Goal: Task Accomplishment & Management: Manage account settings

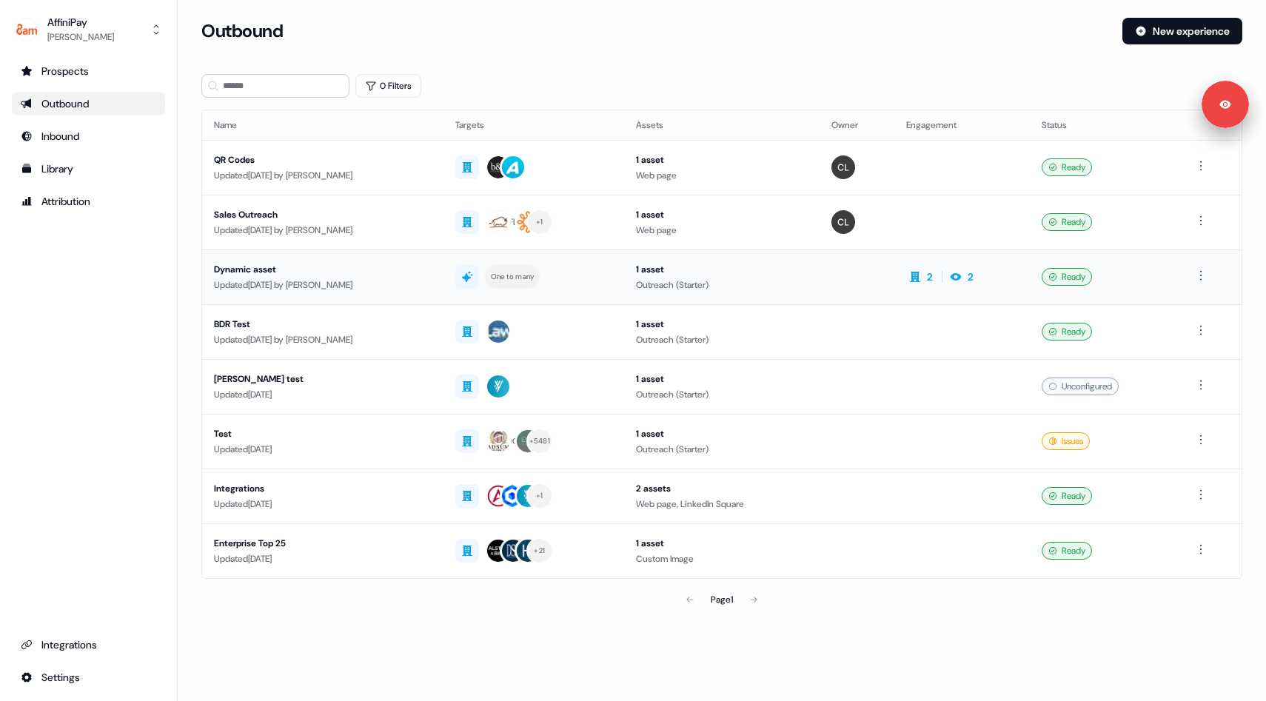
click at [809, 296] on td "1 asset Outreach (Starter)" at bounding box center [722, 277] width 196 height 55
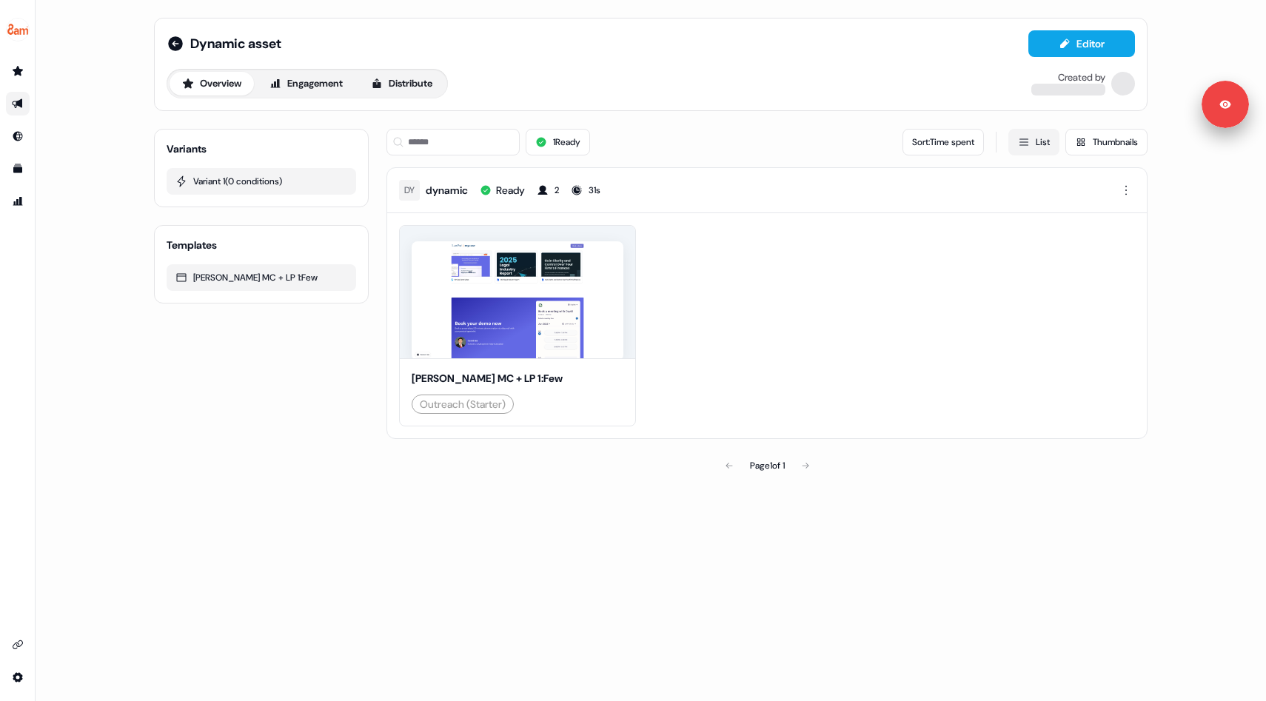
click at [1043, 135] on button "List" at bounding box center [1033, 142] width 51 height 27
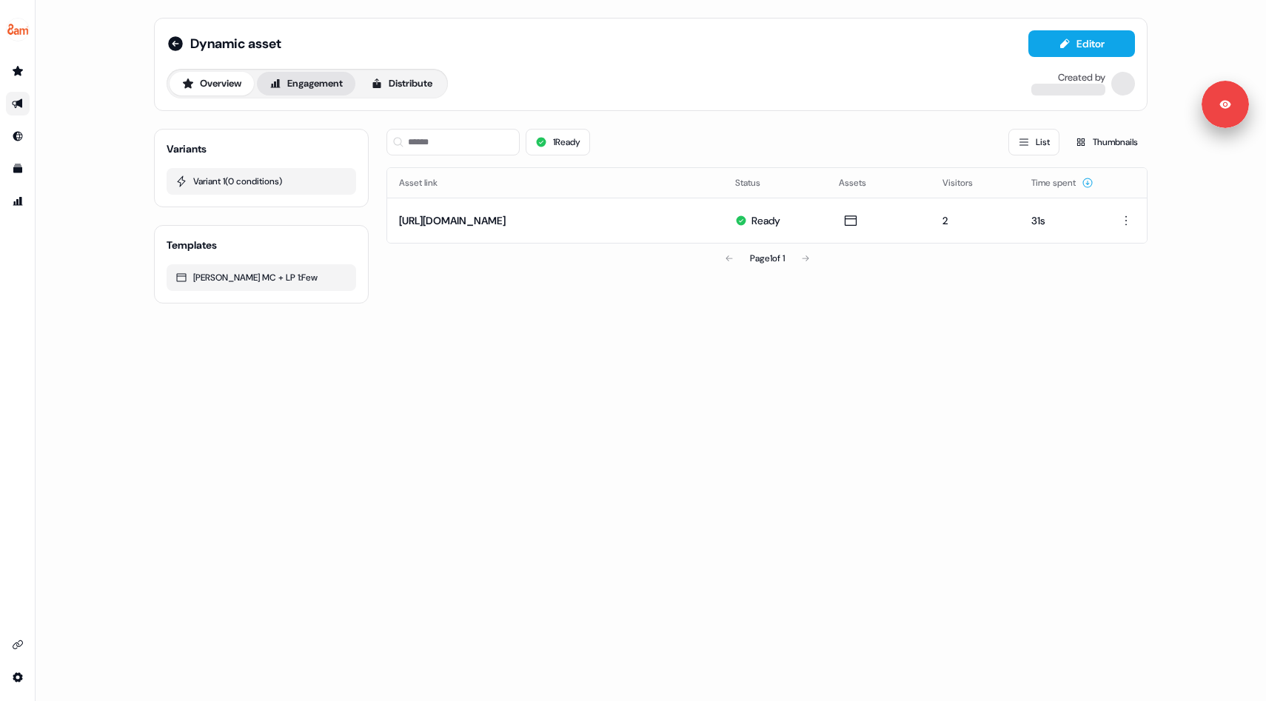
click at [310, 88] on button "Engagement" at bounding box center [306, 84] width 98 height 24
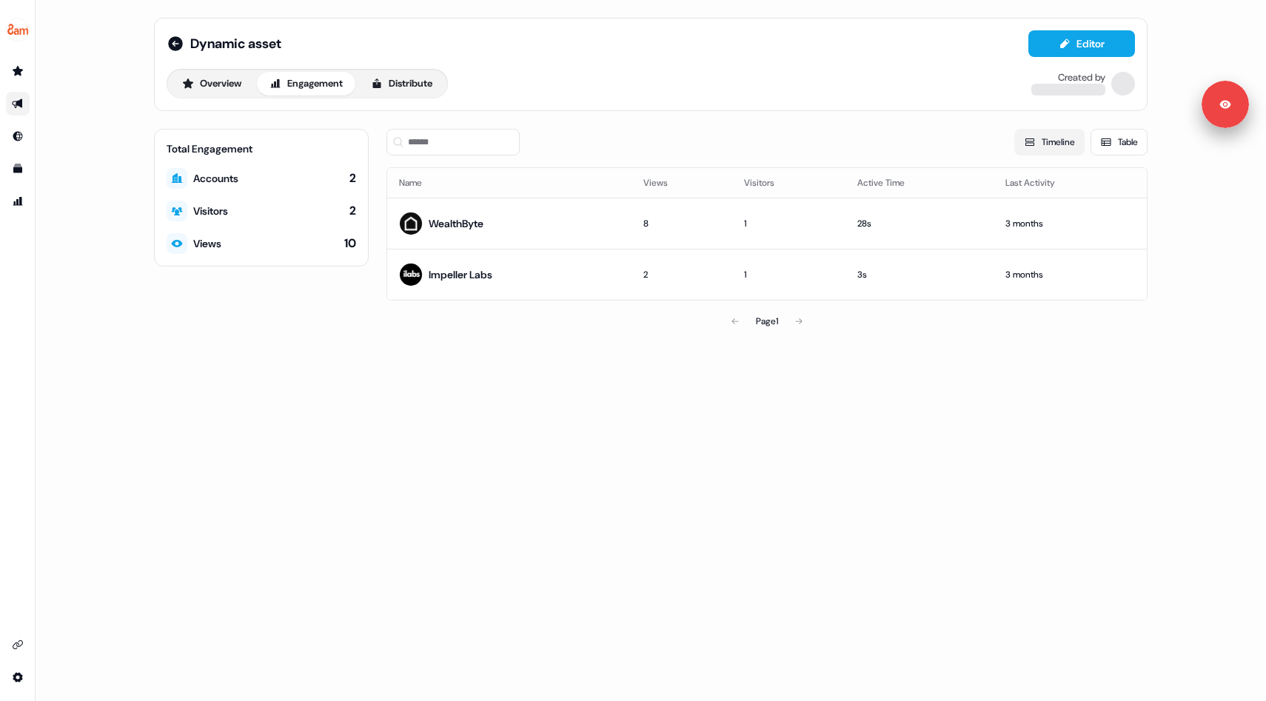
click at [1062, 145] on button "Timeline" at bounding box center [1049, 142] width 70 height 27
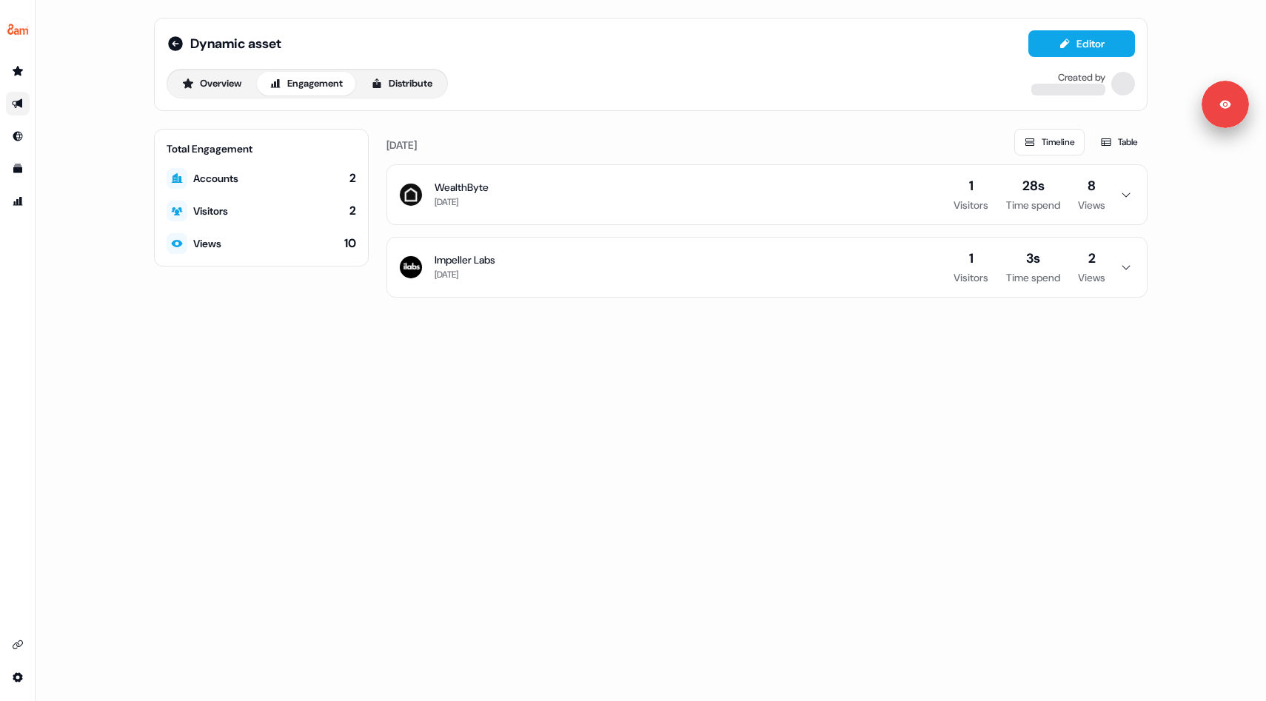
click at [1110, 207] on button "WealthByte [DATE] 1 Visitors 28s Time spend 8 Views" at bounding box center [767, 194] width 760 height 59
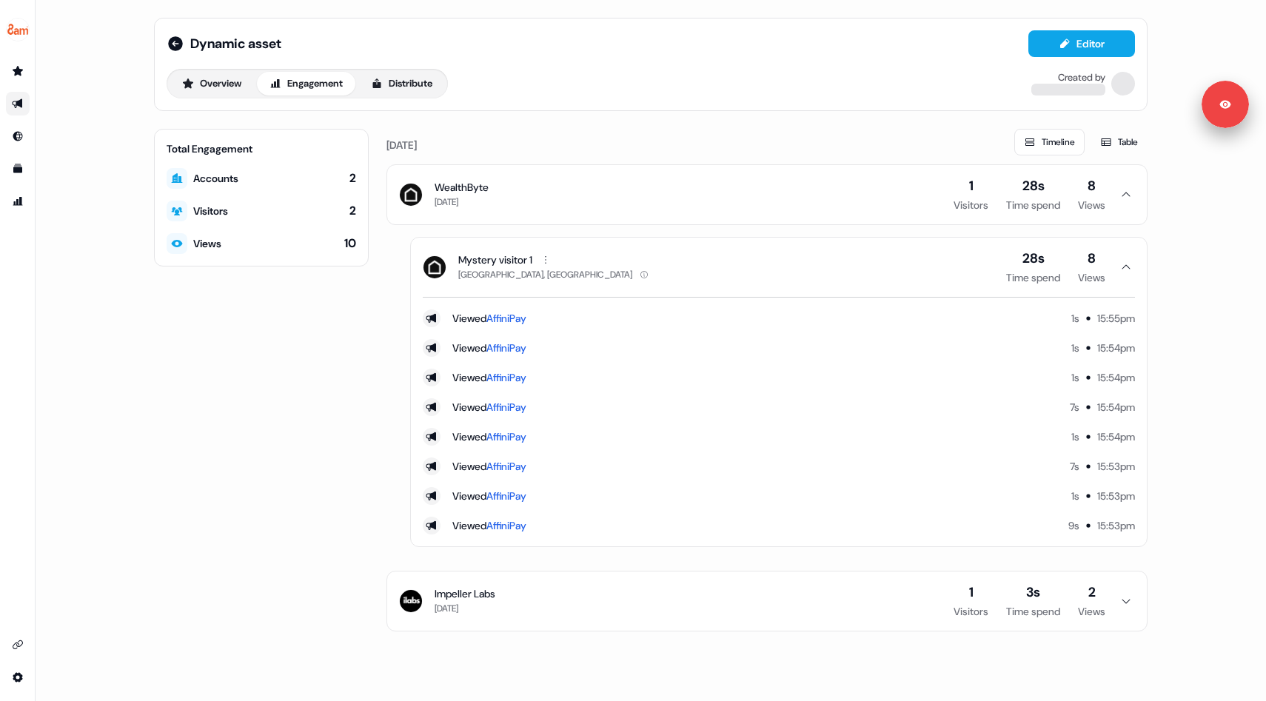
click at [1117, 611] on button "Impeller Labs [DATE] 1 Visitors 3s Time spend 2 Views" at bounding box center [767, 601] width 760 height 59
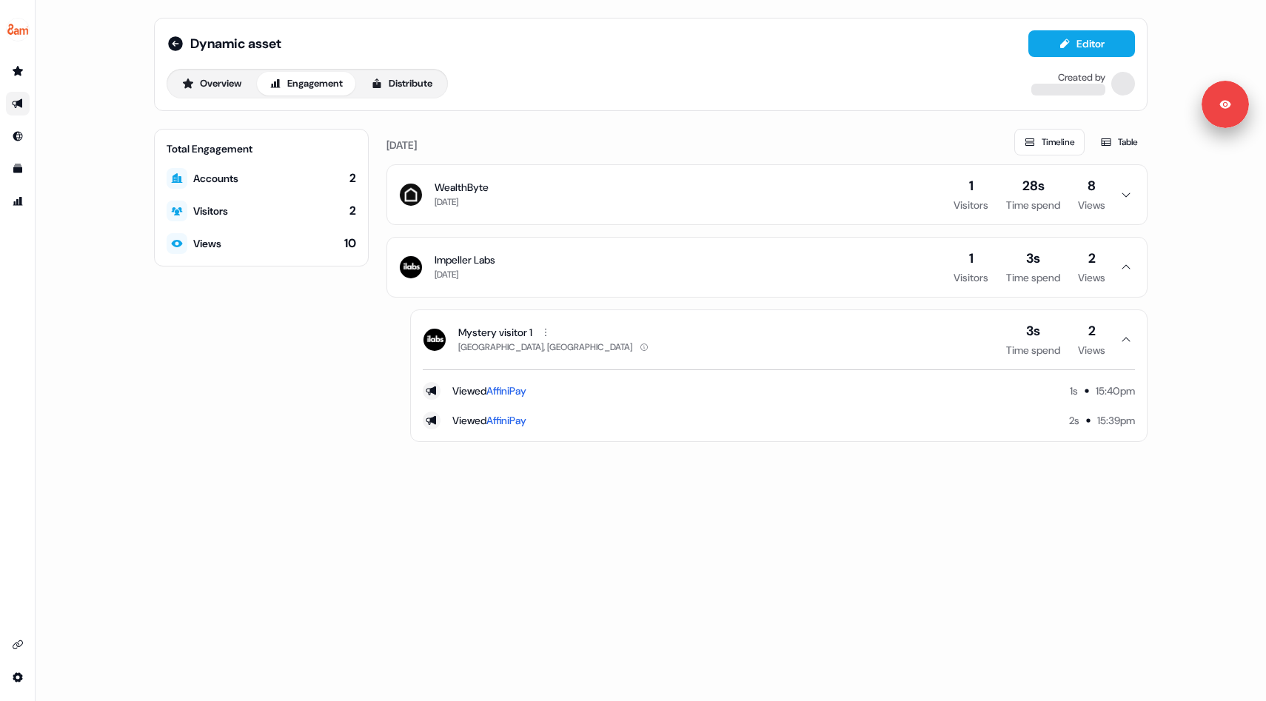
click at [705, 543] on div "Dynamic asset Editor Overview Engagement Distribute Created by Total Engagement…" at bounding box center [651, 350] width 1231 height 701
click at [175, 39] on icon at bounding box center [175, 43] width 15 height 15
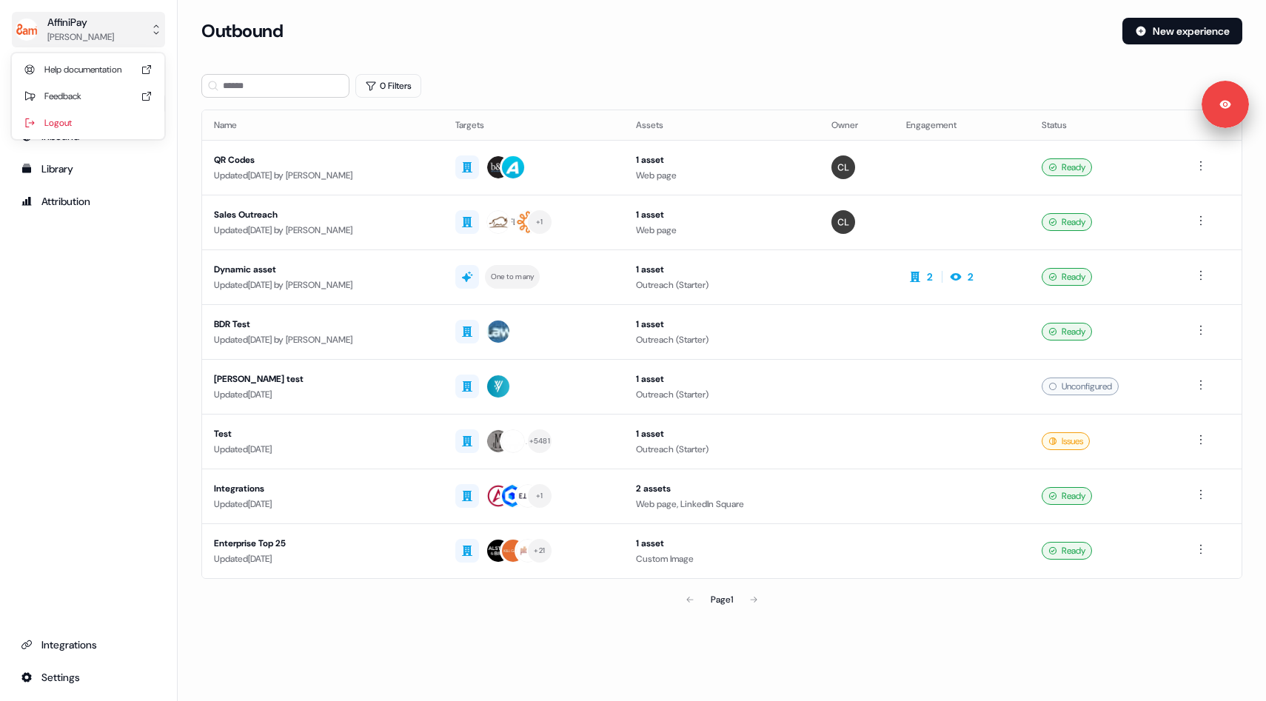
click at [139, 32] on button "AffiniPay [PERSON_NAME]" at bounding box center [88, 30] width 153 height 36
click at [95, 116] on div "Logout" at bounding box center [88, 123] width 141 height 27
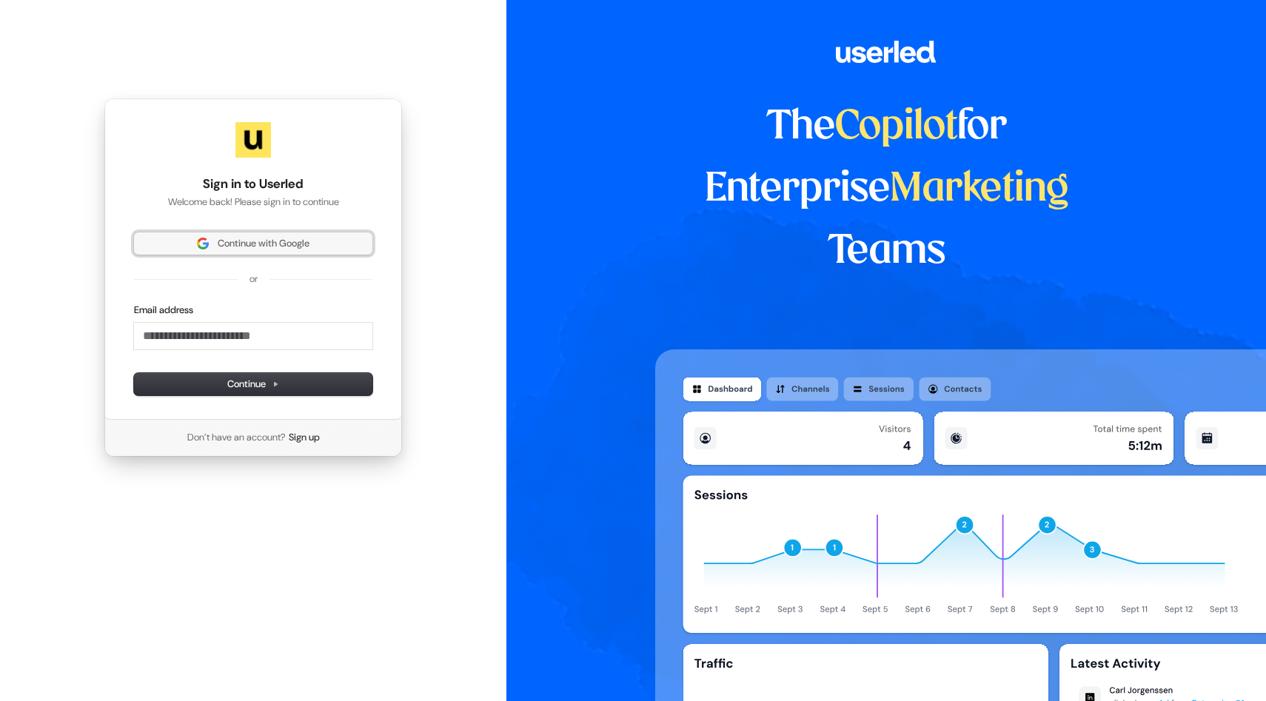
click at [210, 238] on span "Continue with Google" at bounding box center [253, 243] width 221 height 13
